Goal: Task Accomplishment & Management: Use online tool/utility

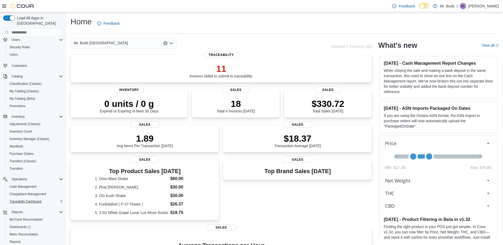
scroll to position [29, 0]
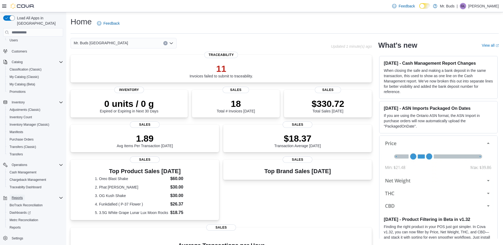
click at [20, 196] on span "Reports" at bounding box center [17, 198] width 11 height 4
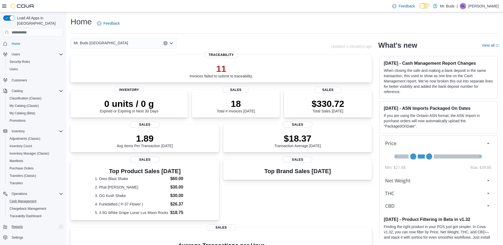
scroll to position [0, 0]
click at [22, 225] on span "Reports" at bounding box center [17, 227] width 11 height 4
click at [31, 30] on input "search" at bounding box center [33, 32] width 60 height 8
click at [40, 28] on input "search" at bounding box center [33, 32] width 60 height 8
click at [37, 28] on input "search" at bounding box center [33, 32] width 60 height 8
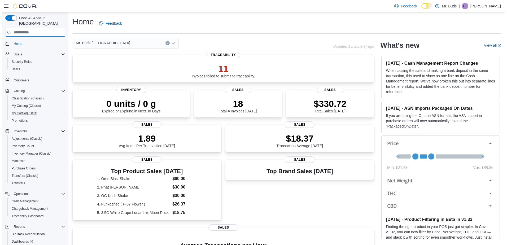
scroll to position [29, 0]
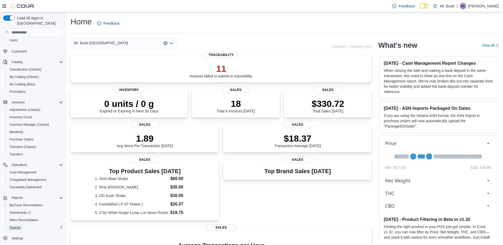
click at [15, 225] on span "Reports" at bounding box center [15, 227] width 11 height 4
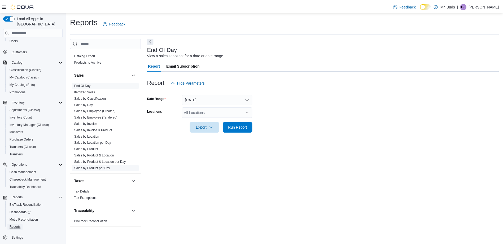
scroll to position [296, 0]
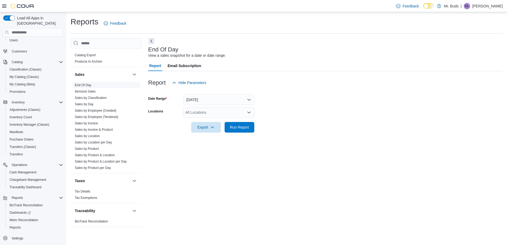
click at [88, 85] on link "End Of Day" at bounding box center [83, 85] width 16 height 4
click at [250, 112] on icon "Open list of options" at bounding box center [249, 112] width 4 height 4
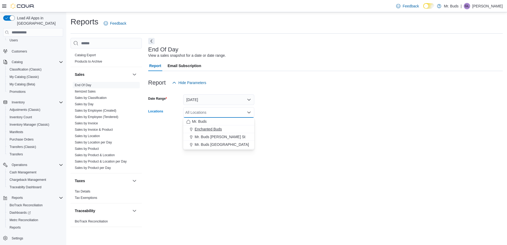
click at [213, 128] on span "Enchanted Buds" at bounding box center [208, 128] width 27 height 5
click at [276, 138] on div at bounding box center [325, 136] width 355 height 6
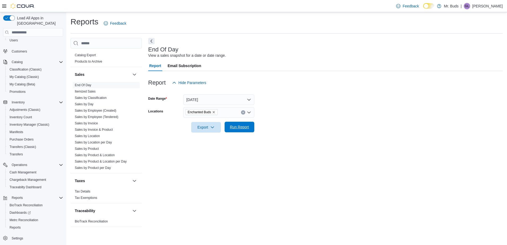
click at [237, 126] on span "Run Report" at bounding box center [239, 126] width 19 height 5
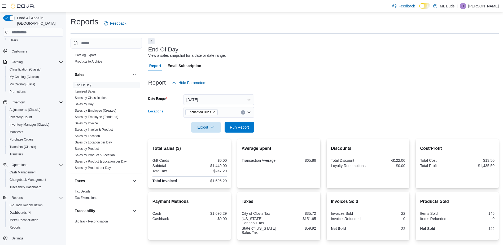
click at [243, 112] on icon "Clear input" at bounding box center [242, 112] width 1 height 1
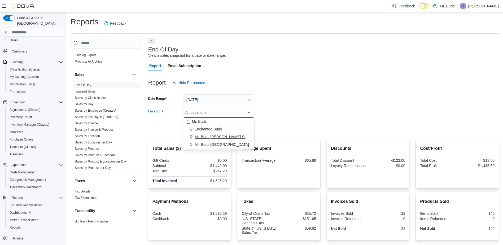
click at [207, 137] on span "Mr. Buds Norris St" at bounding box center [220, 136] width 51 height 5
click at [269, 122] on div at bounding box center [323, 120] width 351 height 4
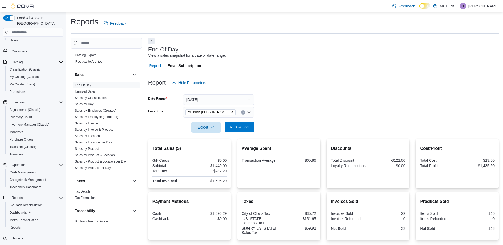
click at [243, 126] on span "Run Report" at bounding box center [239, 126] width 19 height 5
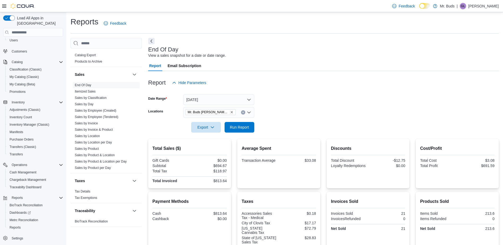
click at [230, 112] on icon "Remove Mr. Buds Norris St from selection in this group" at bounding box center [231, 112] width 3 height 3
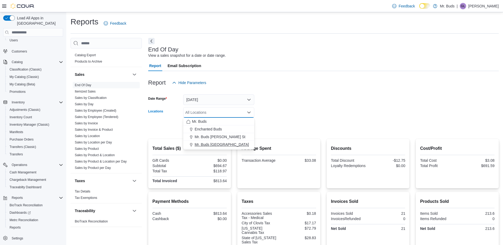
click at [219, 145] on span "Mr. Buds [GEOGRAPHIC_DATA]" at bounding box center [222, 144] width 54 height 5
click at [276, 116] on form "Date Range Today Locations Mr. Buds Prince Street Combo box. Selected. Mr. Buds…" at bounding box center [323, 110] width 351 height 45
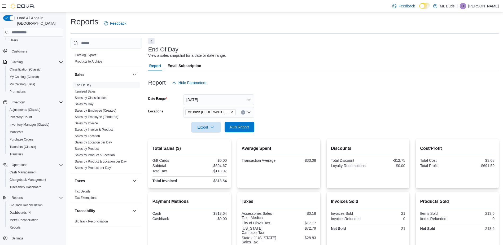
click at [246, 125] on span "Run Report" at bounding box center [239, 126] width 19 height 5
click at [231, 113] on icon "Remove Mr. Buds Prince Street from selection in this group" at bounding box center [232, 112] width 2 height 2
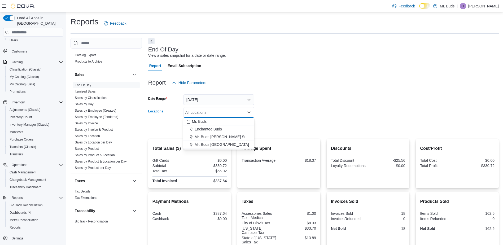
click at [212, 129] on span "Enchanted Buds" at bounding box center [208, 128] width 27 height 5
click at [293, 124] on form "Date Range Today Locations Enchanted Buds Combo box. Selected. Enchanted Buds. …" at bounding box center [323, 110] width 351 height 45
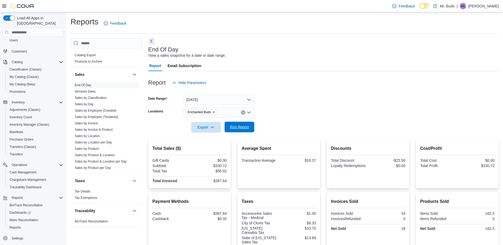
click at [241, 126] on span "Run Report" at bounding box center [239, 126] width 19 height 5
click at [213, 111] on icon "Remove Enchanted Buds from selection in this group" at bounding box center [213, 112] width 3 height 3
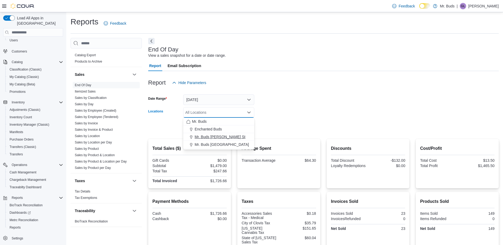
click at [204, 139] on span "Mr. Buds Norris St" at bounding box center [220, 136] width 51 height 5
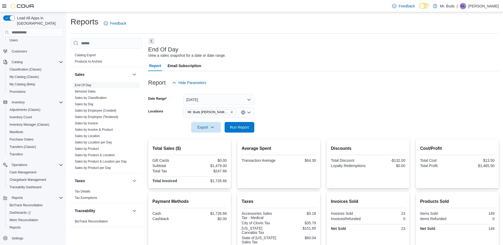
drag, startPoint x: 281, startPoint y: 115, endPoint x: 259, endPoint y: 120, distance: 22.3
click at [281, 115] on form "Date Range Today Locations Mr. Buds Norris St Export Run Report" at bounding box center [323, 110] width 351 height 45
click at [242, 125] on span "Run Report" at bounding box center [239, 126] width 19 height 5
click at [231, 112] on icon "Remove Mr. Buds Norris St from selection in this group" at bounding box center [232, 112] width 2 height 2
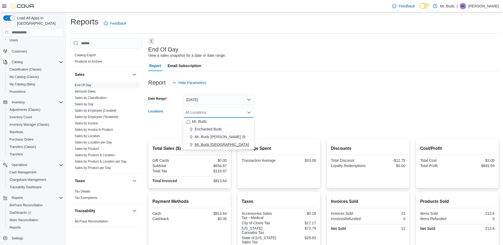
click at [208, 144] on span "Mr. Buds [GEOGRAPHIC_DATA]" at bounding box center [222, 144] width 54 height 5
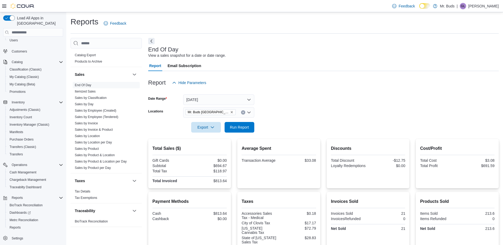
click at [279, 123] on form "Date Range Today Locations Mr. Buds Prince Street Export Run Report" at bounding box center [323, 110] width 351 height 45
drag, startPoint x: 239, startPoint y: 130, endPoint x: 248, endPoint y: 128, distance: 9.5
click at [239, 130] on span "Run Report" at bounding box center [239, 126] width 19 height 5
